Goal: Information Seeking & Learning: Learn about a topic

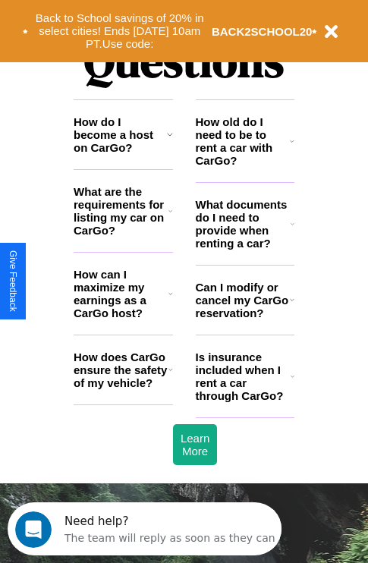
scroll to position [1840, 0]
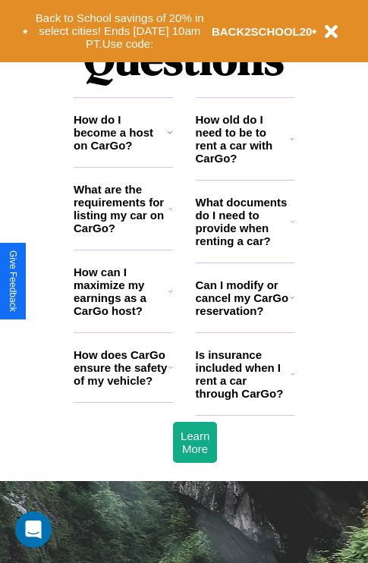
click at [169, 138] on icon at bounding box center [170, 132] width 6 height 12
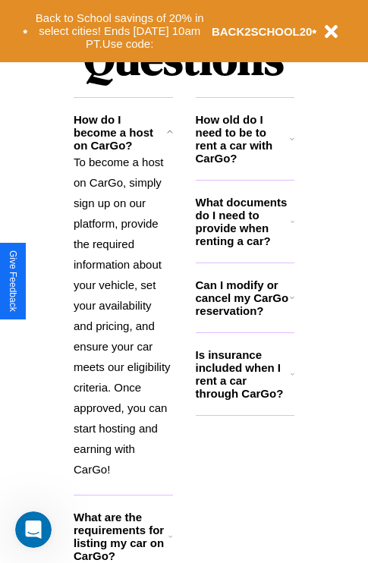
click at [245, 246] on h3 "What documents do I need to provide when renting a car?" at bounding box center [244, 222] width 96 height 52
click at [292, 145] on icon at bounding box center [292, 139] width 5 height 12
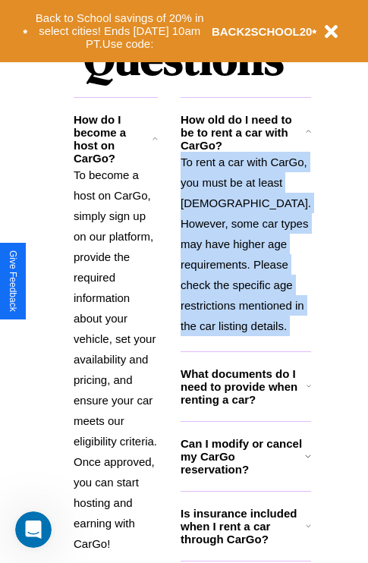
scroll to position [1984, 0]
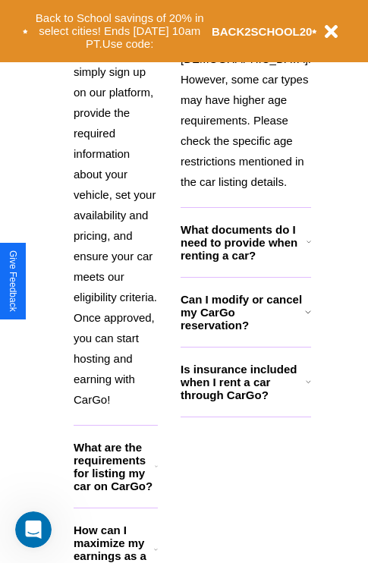
click at [245, 402] on h3 "Is insurance included when I rent a car through CarGo?" at bounding box center [243, 382] width 125 height 39
click at [305, 318] on icon at bounding box center [308, 312] width 6 height 12
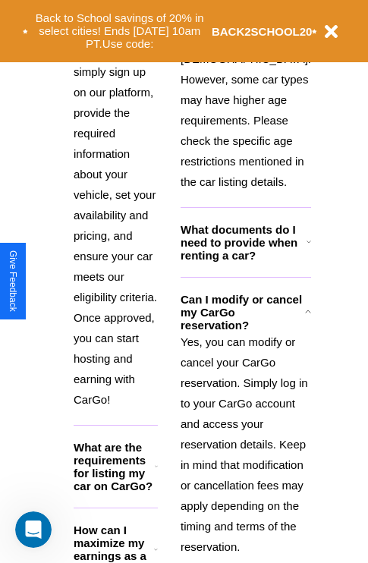
click at [123, 524] on h3 "How can I maximize my earnings as a CarGo host?" at bounding box center [114, 550] width 80 height 52
click at [158, 544] on icon at bounding box center [156, 550] width 4 height 12
